Goal: Information Seeking & Learning: Learn about a topic

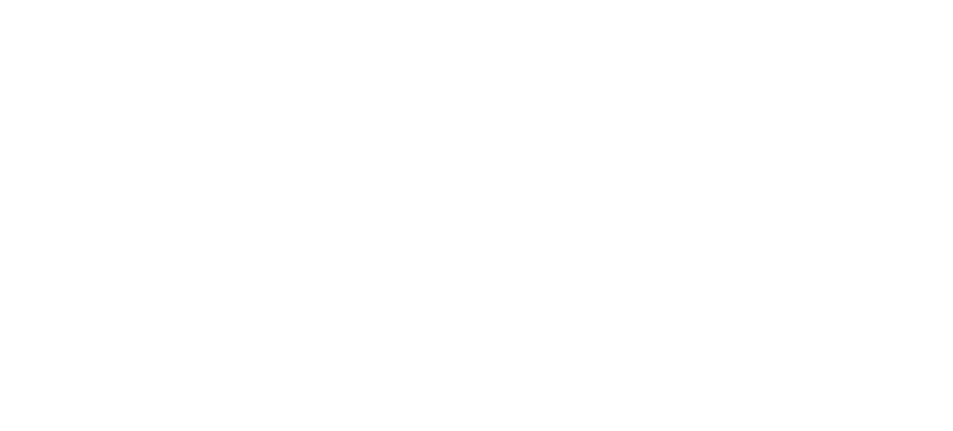
scroll to position [134, 0]
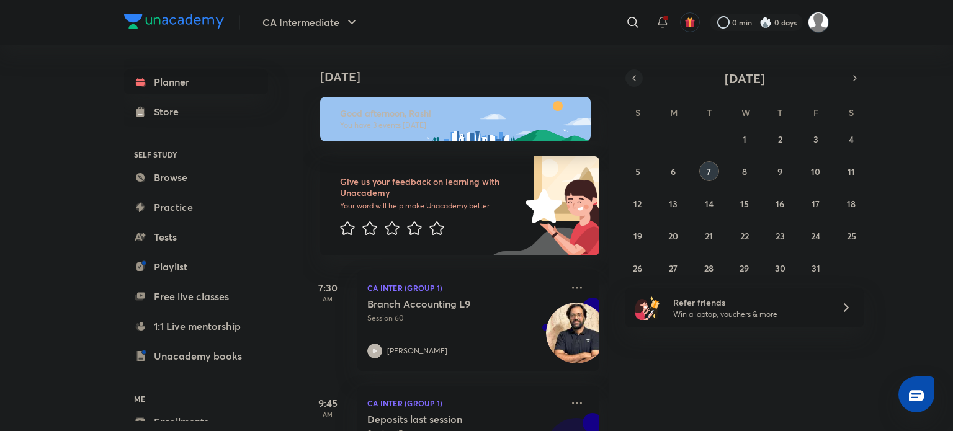
click at [636, 79] on icon "button" at bounding box center [634, 78] width 10 height 11
click at [851, 79] on icon "button" at bounding box center [855, 78] width 10 height 11
click at [671, 277] on button "25" at bounding box center [673, 268] width 20 height 20
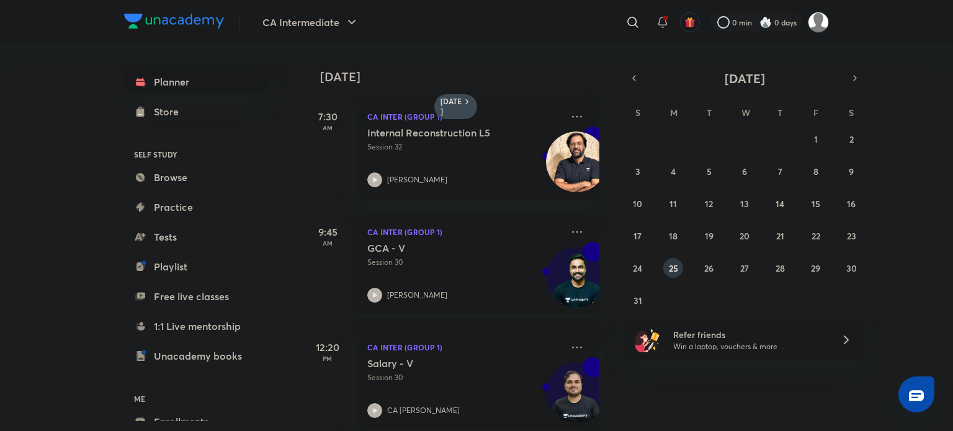
click at [433, 288] on div "[PERSON_NAME]" at bounding box center [464, 295] width 195 height 15
